Goal: Find contact information: Obtain details needed to contact an individual or organization

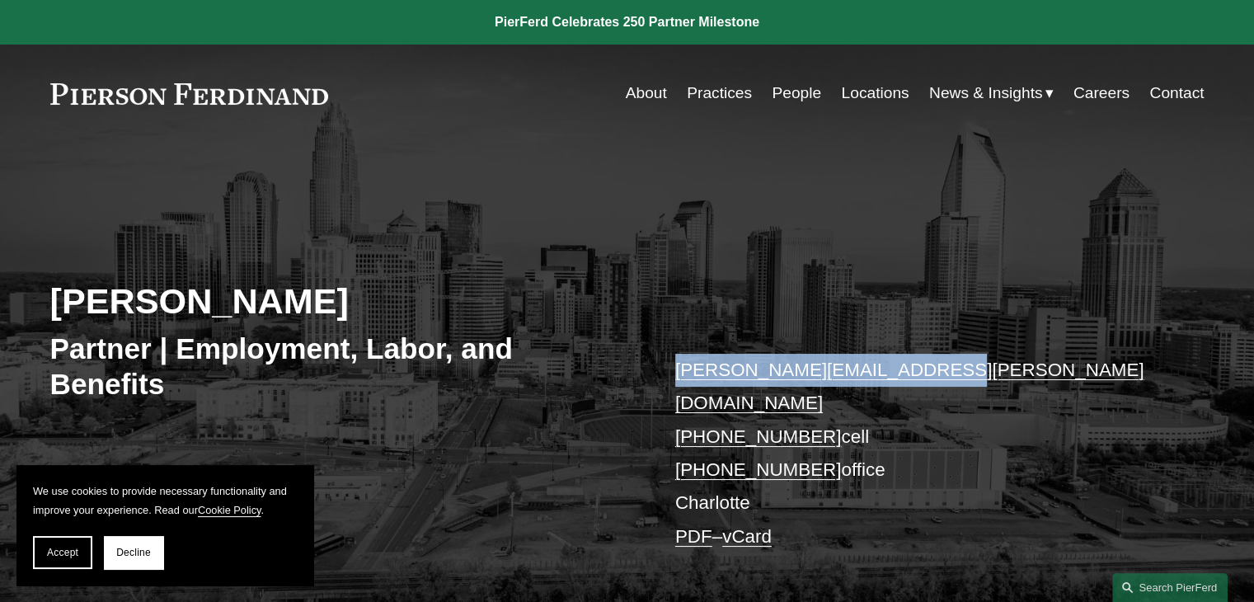
drag, startPoint x: 901, startPoint y: 363, endPoint x: 671, endPoint y: 372, distance: 230.1
click at [671, 372] on div "Jill S. Stricklin Partner | Employment, Labor, and Benefits jill.stricklin@pier…" at bounding box center [627, 404] width 1254 height 448
click at [737, 235] on div "Jill S. Stricklin Partner | Employment, Labor, and Benefits jill.stricklin@pier…" at bounding box center [627, 404] width 1254 height 448
drag, startPoint x: 888, startPoint y: 375, endPoint x: 668, endPoint y: 374, distance: 220.1
click at [668, 374] on div "Jill S. Stricklin Partner | Employment, Labor, and Benefits jill.stricklin@pier…" at bounding box center [627, 404] width 1254 height 448
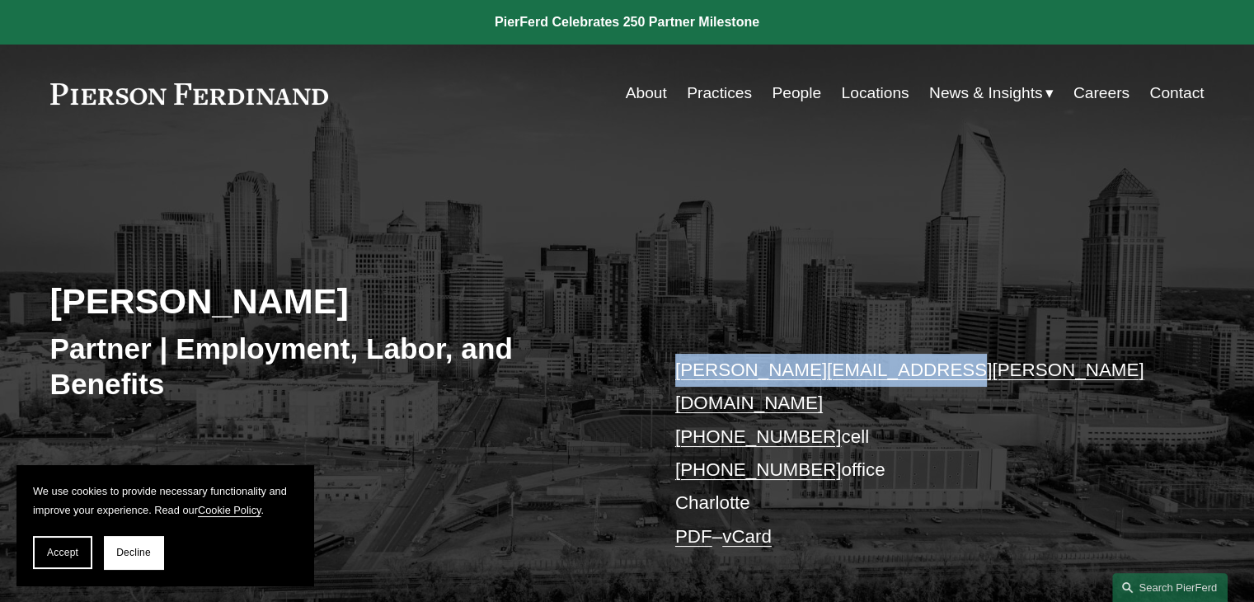
copy link "[PERSON_NAME][EMAIL_ADDRESS][PERSON_NAME][DOMAIN_NAME]"
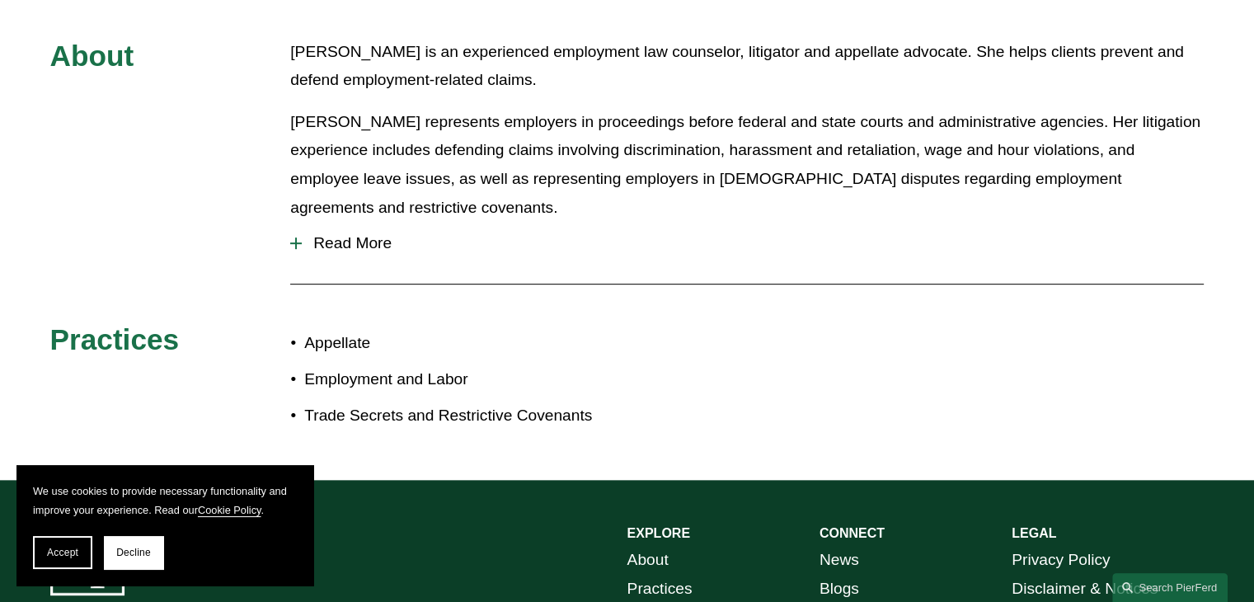
scroll to position [930, 0]
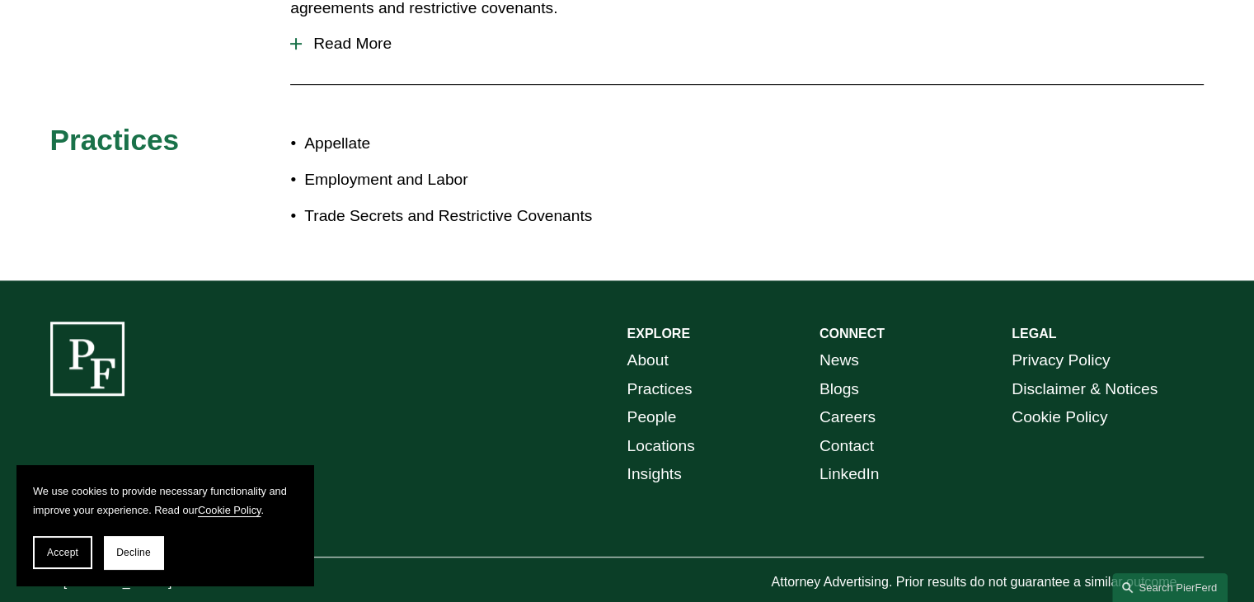
click at [673, 432] on link "Locations" at bounding box center [661, 446] width 68 height 29
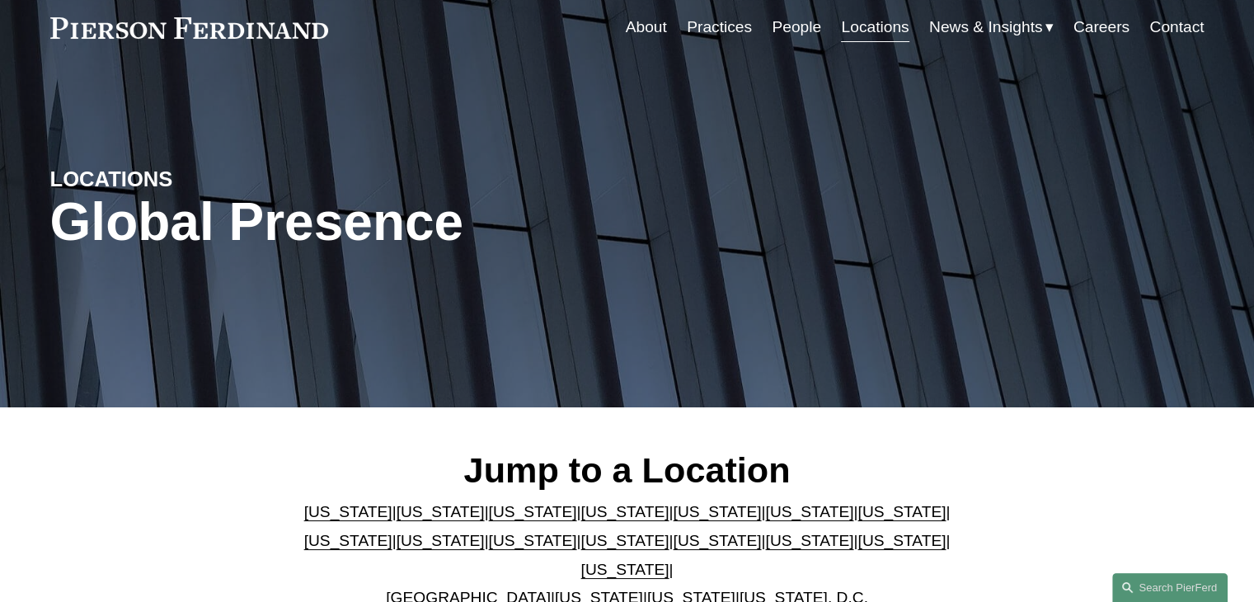
scroll to position [247, 0]
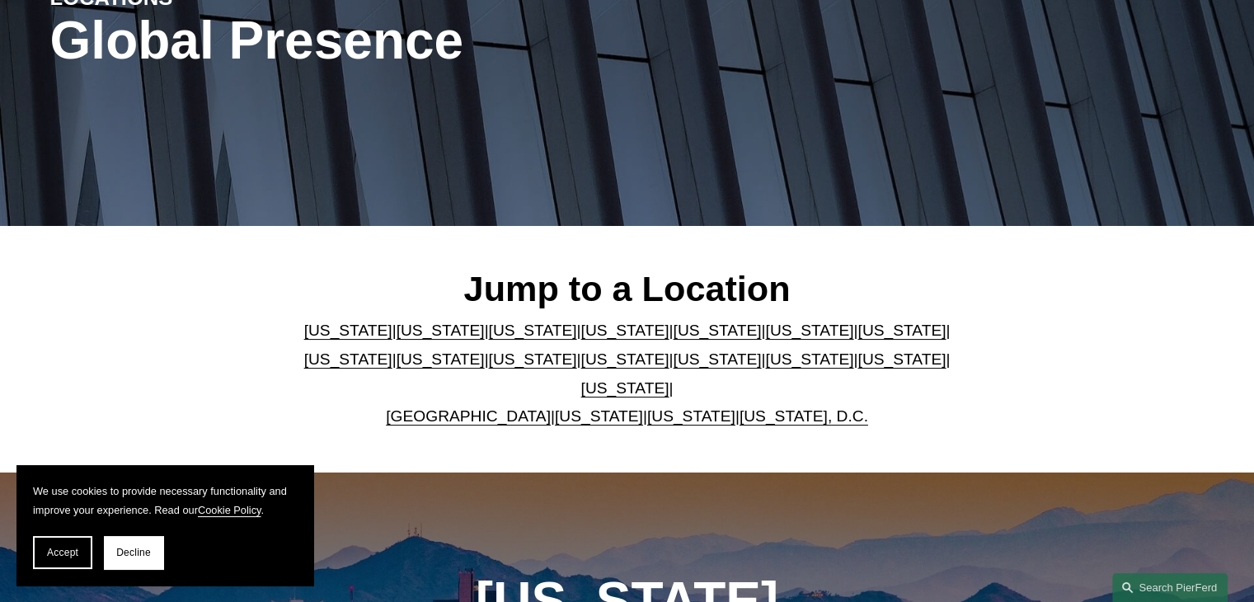
click at [673, 368] on link "[US_STATE]" at bounding box center [717, 358] width 88 height 17
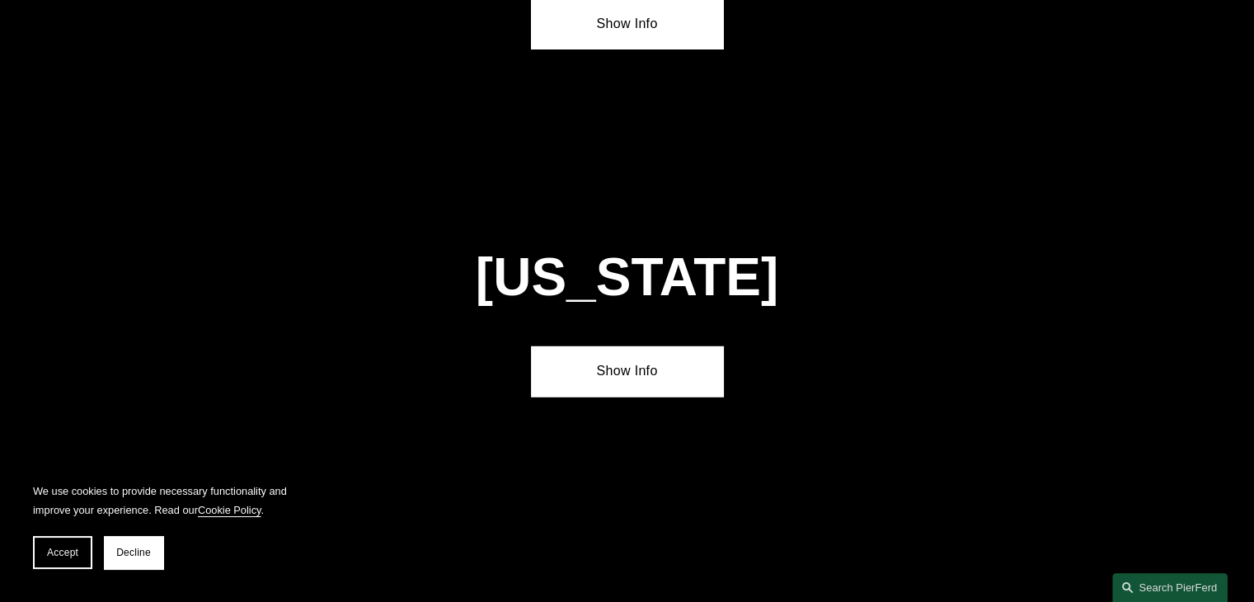
scroll to position [4527, 0]
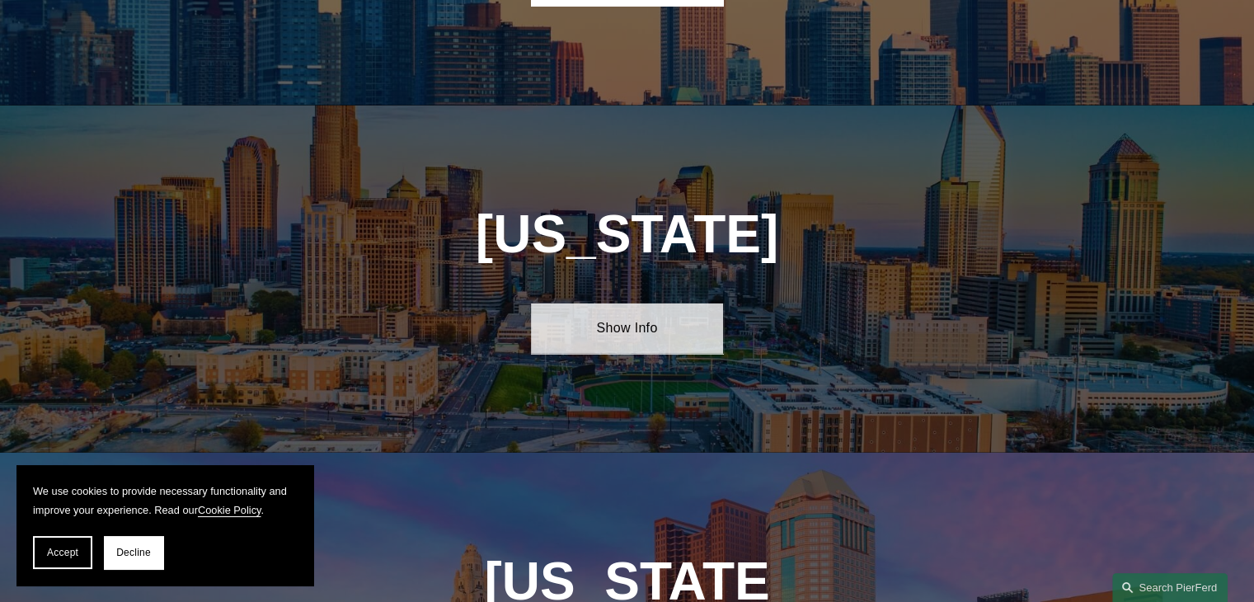
click at [633, 303] on link "Show Info" at bounding box center [627, 327] width 192 height 49
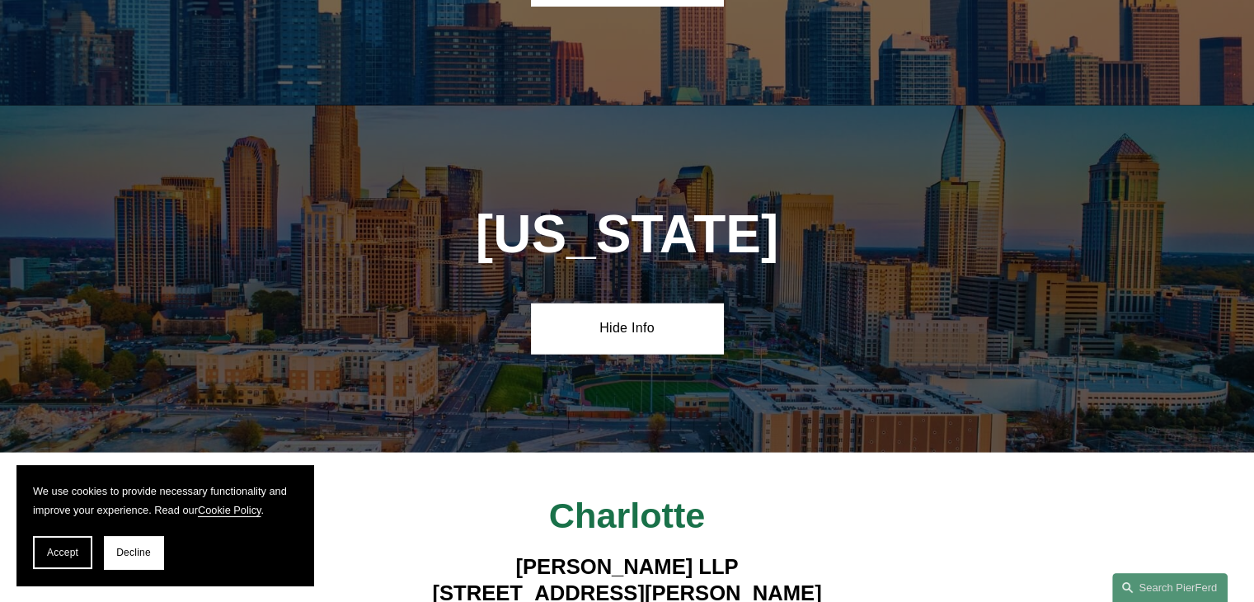
drag, startPoint x: 807, startPoint y: 492, endPoint x: 456, endPoint y: 485, distance: 351.2
click at [453, 553] on h4 "Pierson Ferdinand LLP 525 North Tryon Street, Suite 1600 Charlotte, NC 28202" at bounding box center [627, 593] width 577 height 80
copy h4 "525 North Tryon Street, Suite 1600"
